Goal: Find specific page/section

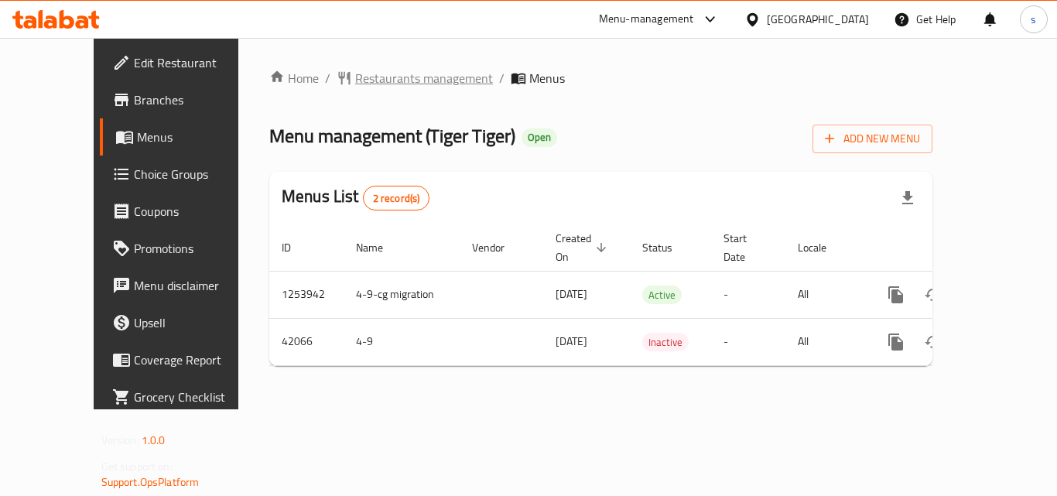
click at [392, 75] on span "Restaurants management" at bounding box center [424, 78] width 138 height 19
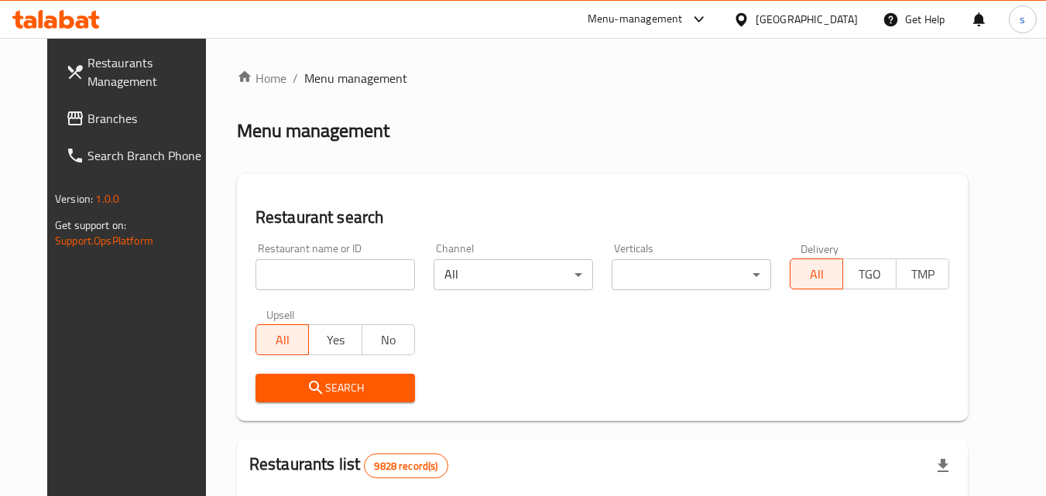
click at [857, 25] on div "[GEOGRAPHIC_DATA]" at bounding box center [807, 19] width 102 height 17
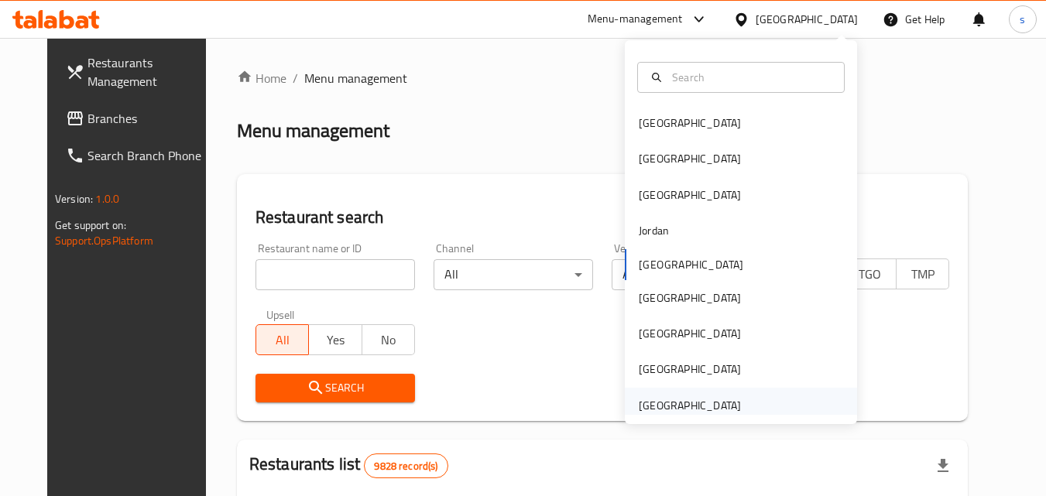
click at [746, 401] on div "[GEOGRAPHIC_DATA]" at bounding box center [741, 406] width 232 height 36
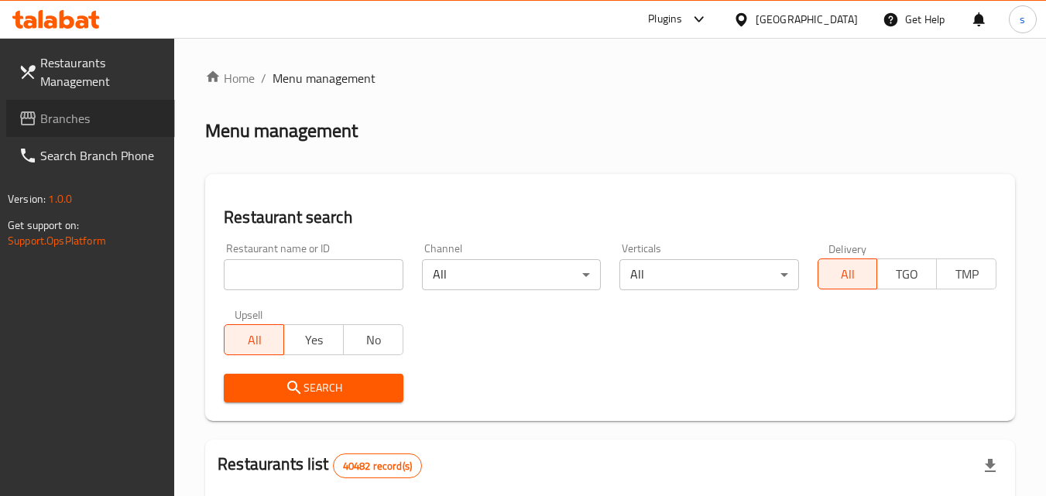
click at [98, 113] on span "Branches" at bounding box center [101, 118] width 122 height 19
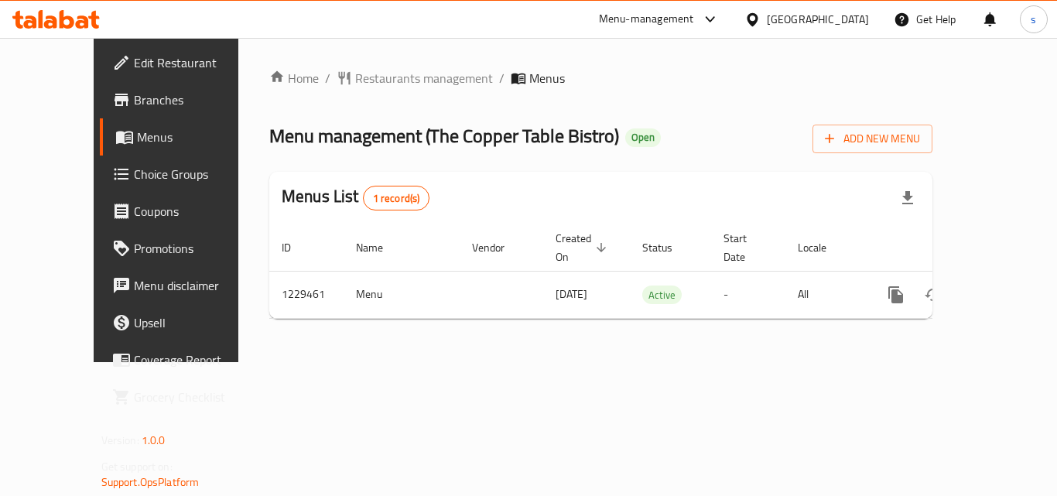
click at [101, 88] on link "Branches" at bounding box center [185, 99] width 170 height 37
